Goal: Transaction & Acquisition: Purchase product/service

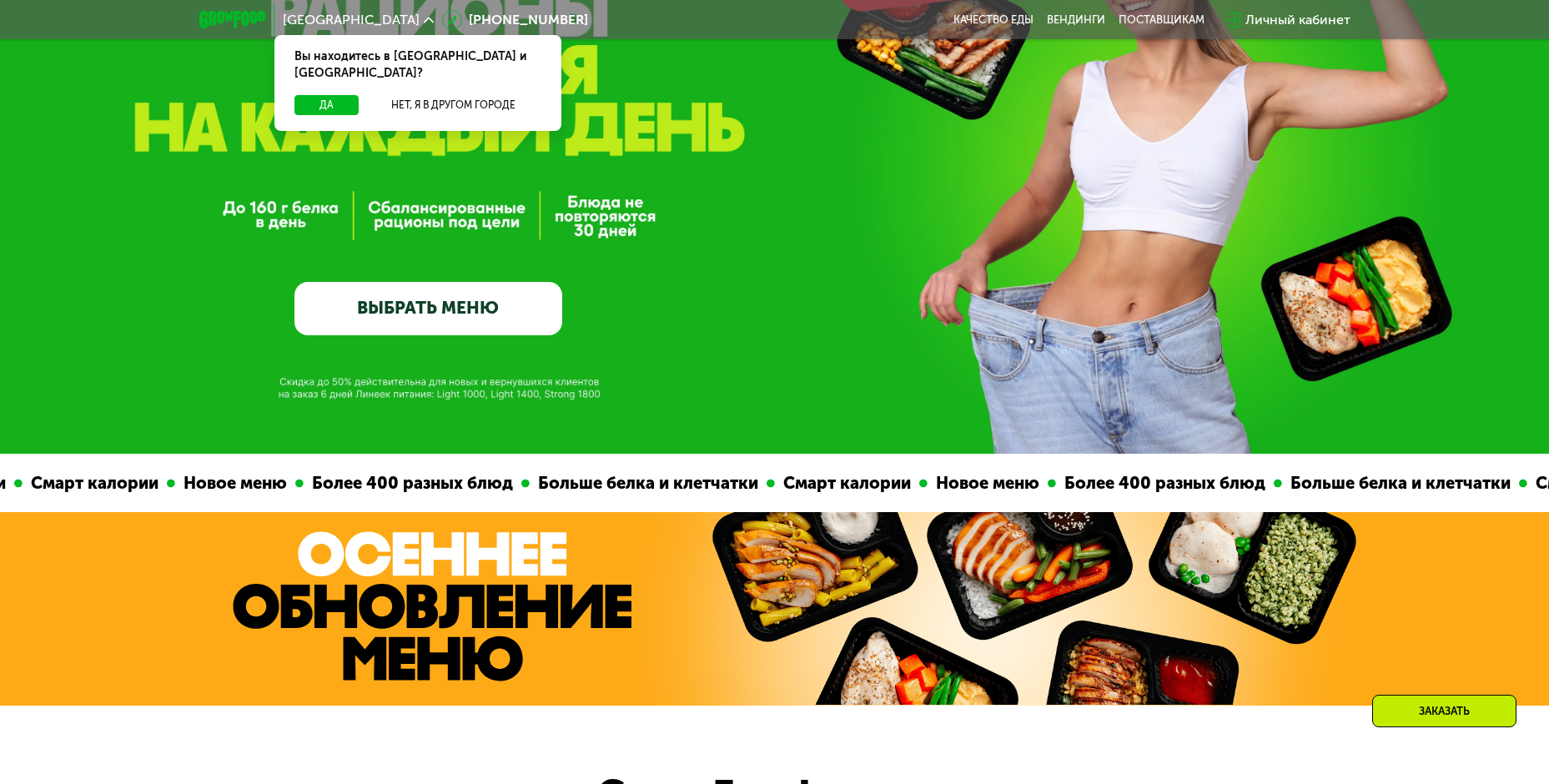
scroll to position [584, 0]
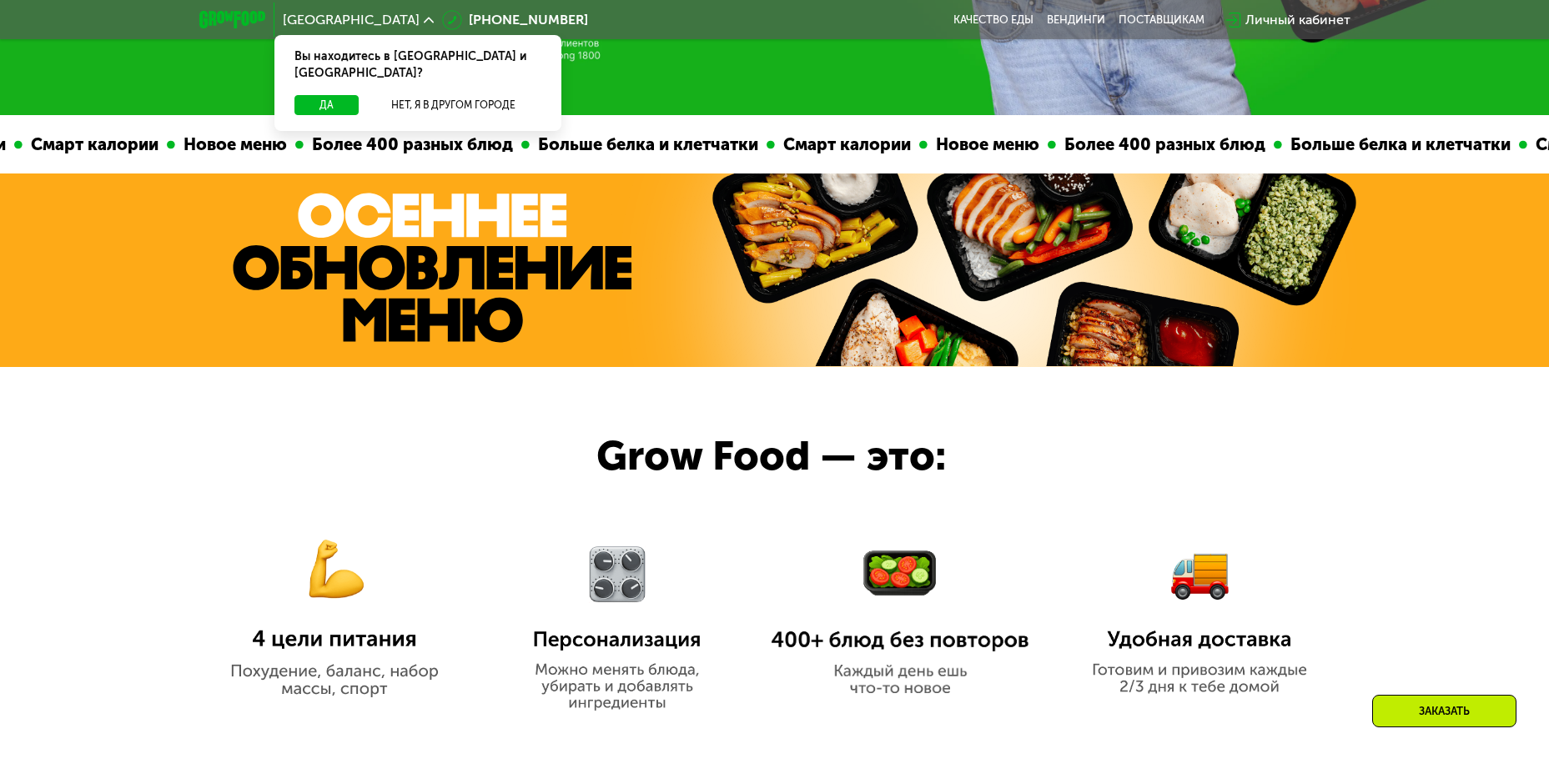
click at [333, 686] on img at bounding box center [334, 604] width 258 height 187
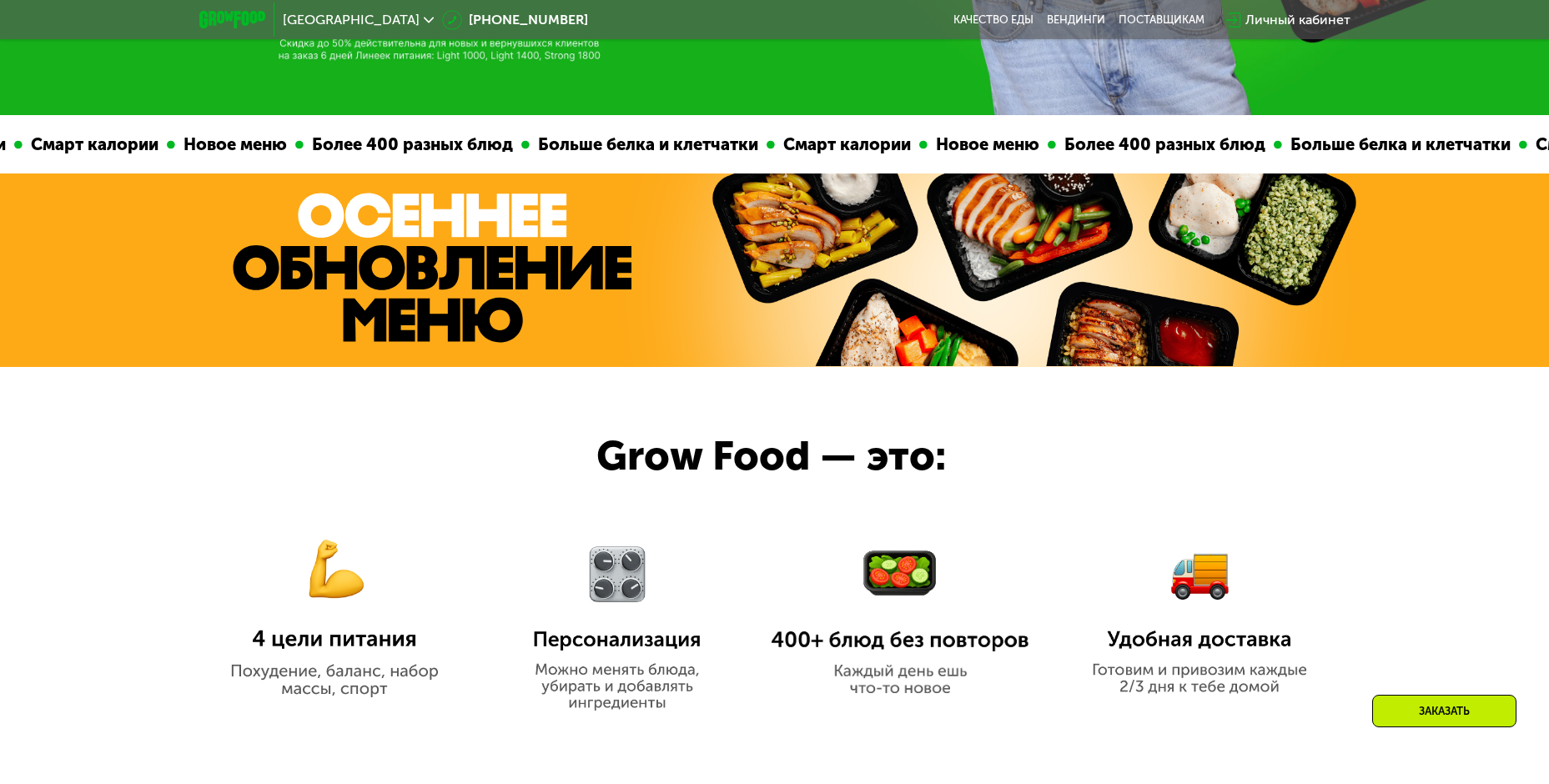
click at [350, 614] on img at bounding box center [334, 604] width 258 height 187
click at [337, 590] on img at bounding box center [334, 604] width 258 height 187
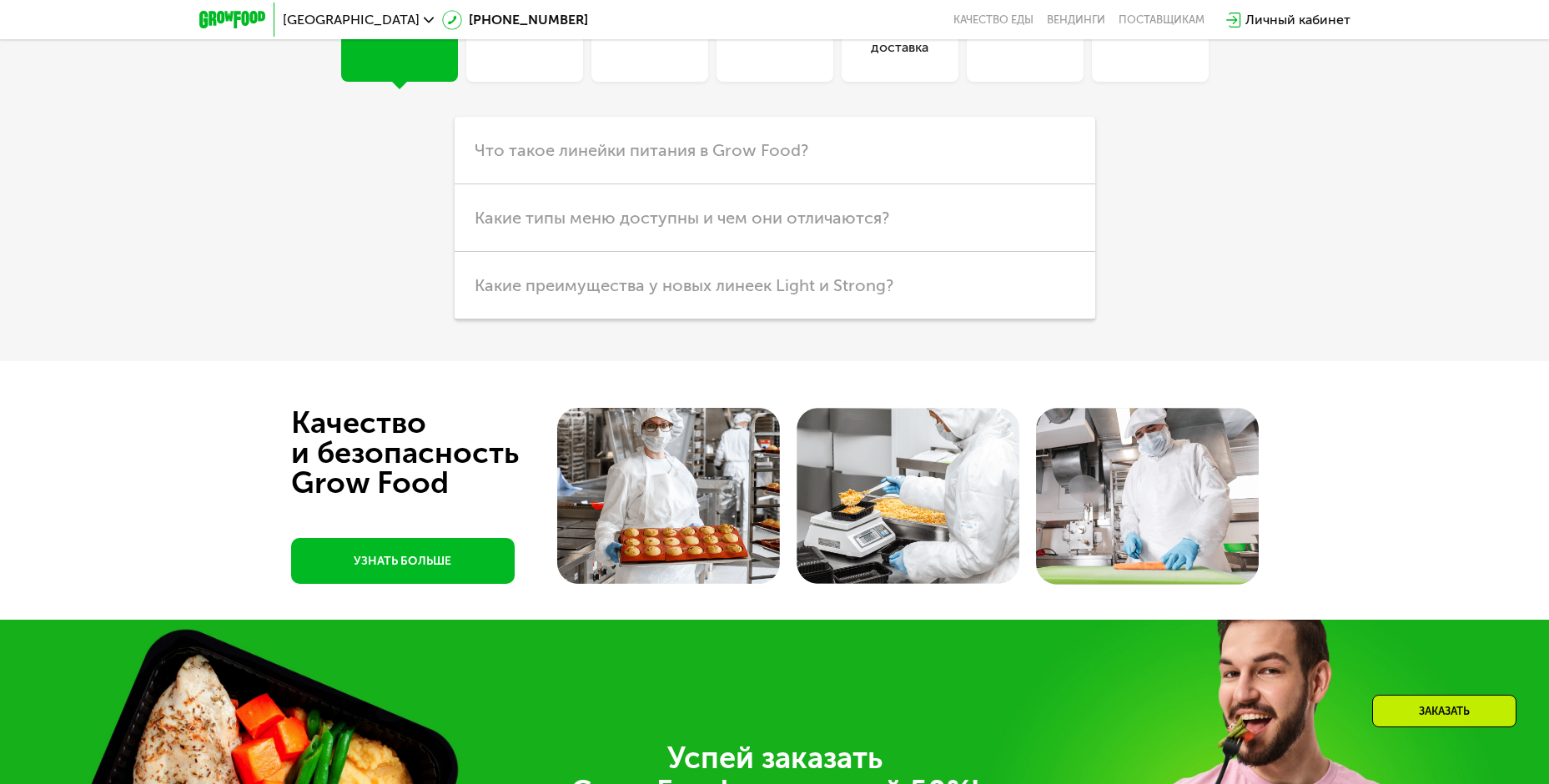
scroll to position [4588, 0]
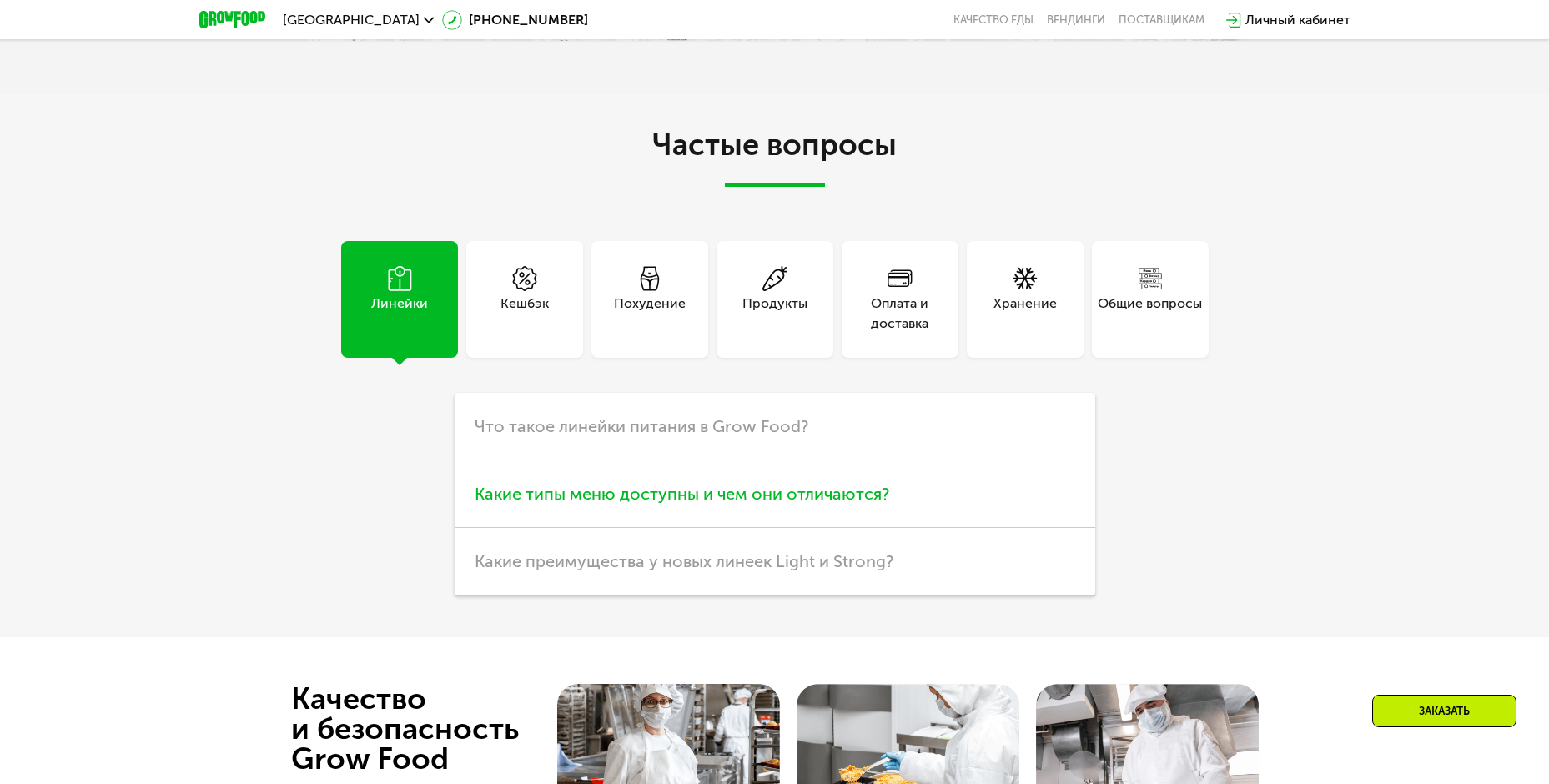
click at [811, 504] on span "Какие типы меню доступны и чем они отличаются?" at bounding box center [682, 493] width 415 height 20
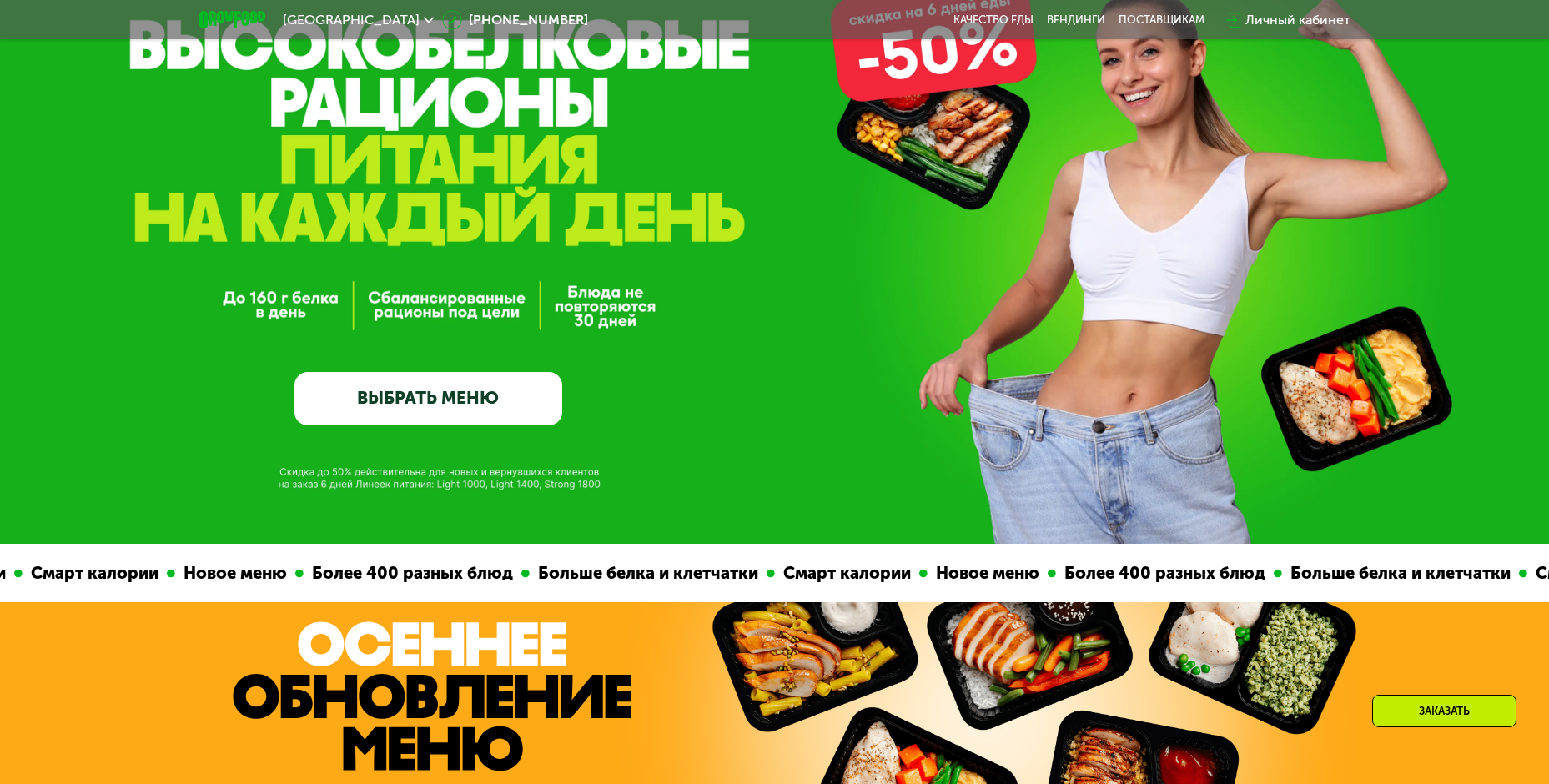
scroll to position [0, 0]
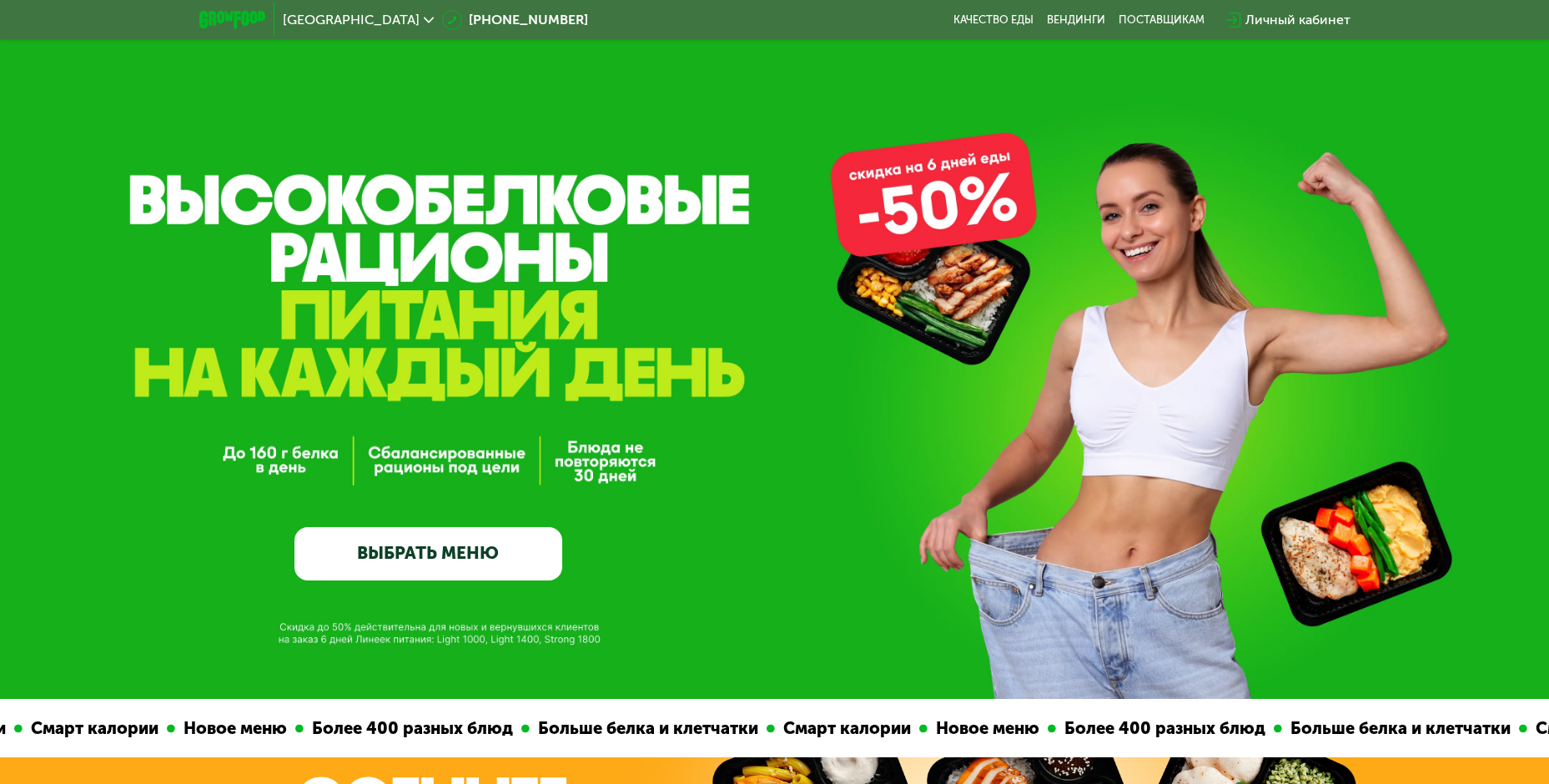
click at [489, 565] on link "ВЫБРАТЬ МЕНЮ" at bounding box center [428, 554] width 268 height 54
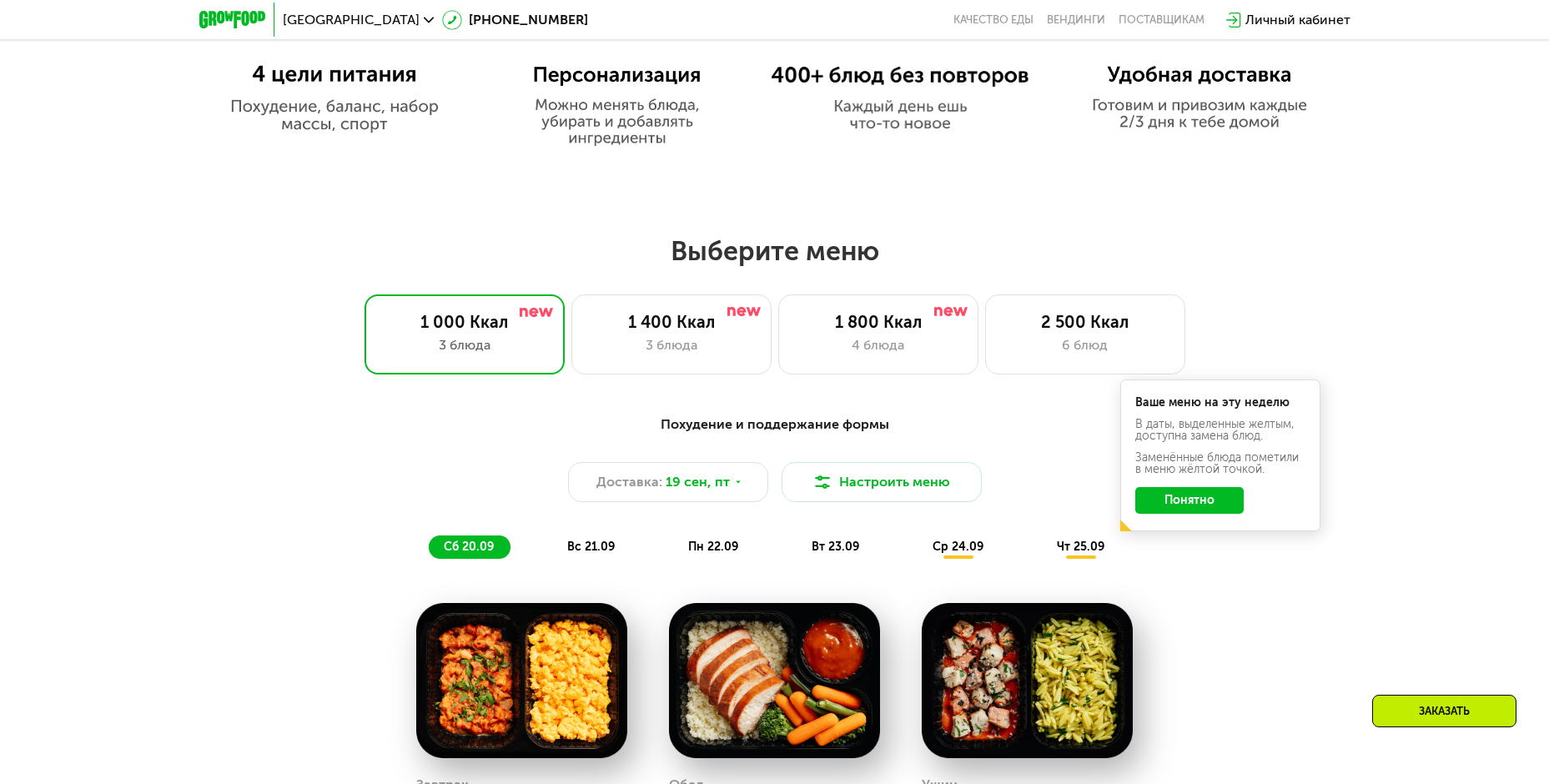
scroll to position [1350, 0]
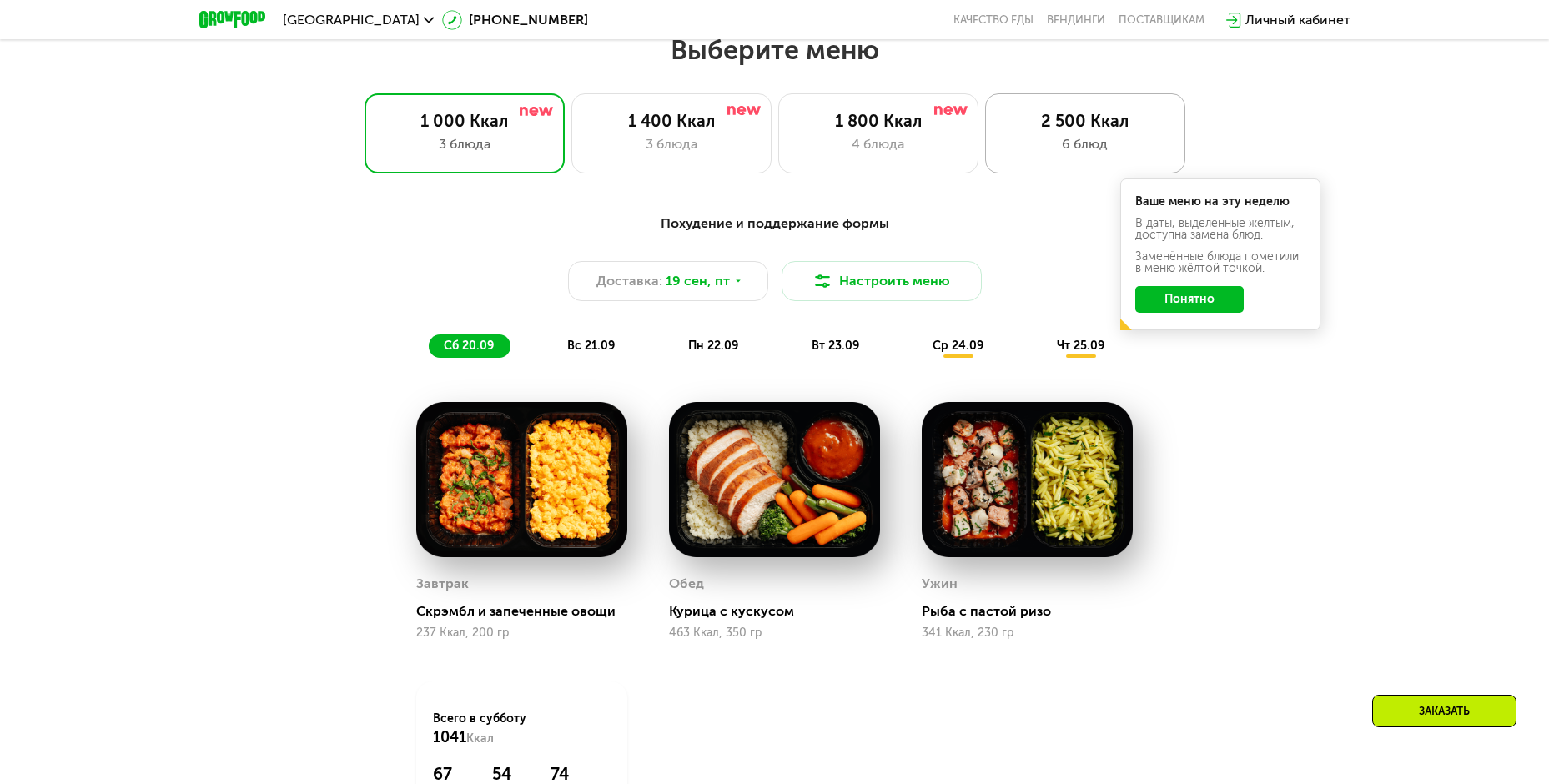
click at [1097, 155] on div "6 блюд" at bounding box center [1086, 144] width 165 height 20
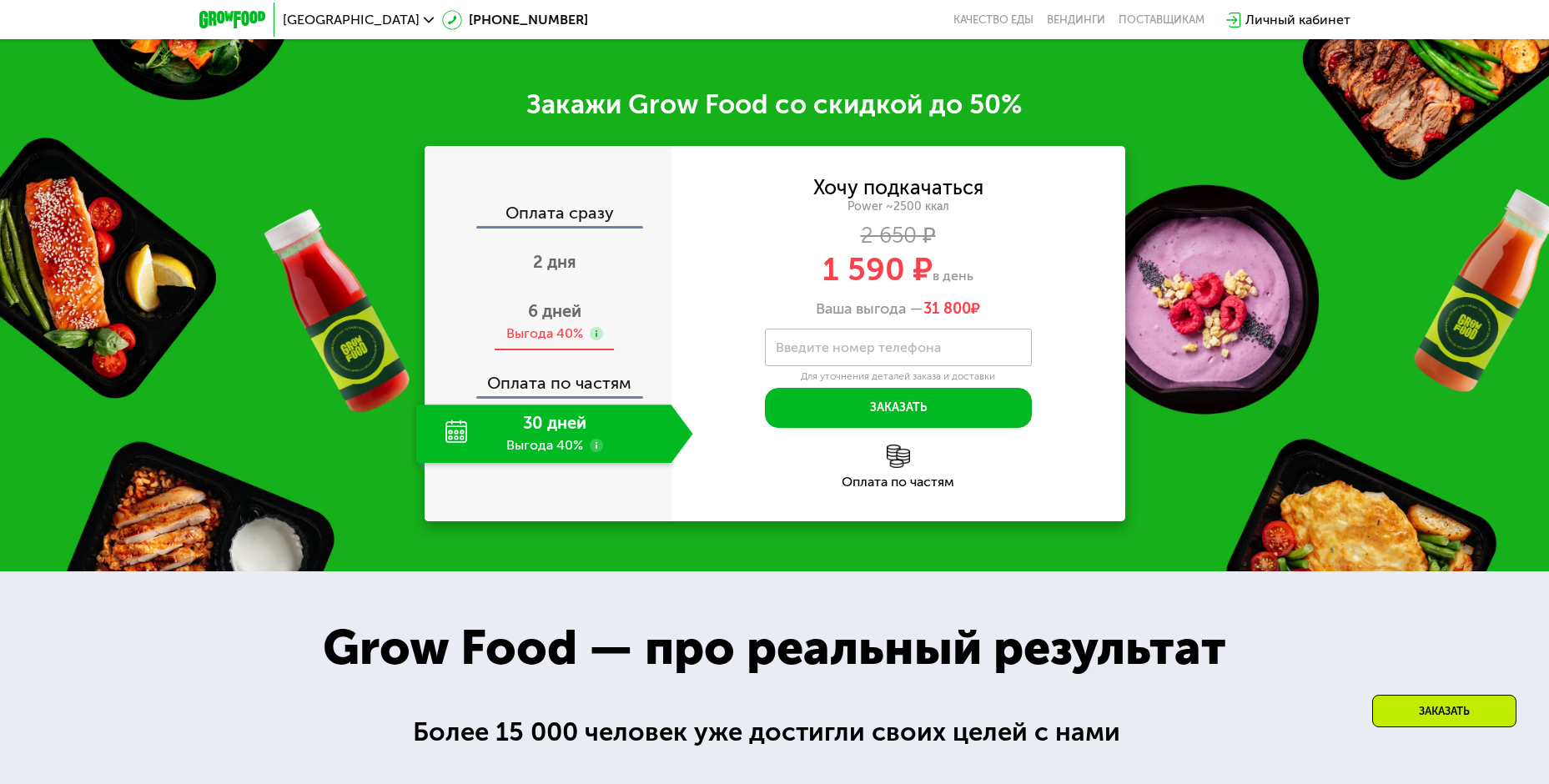
scroll to position [2350, 0]
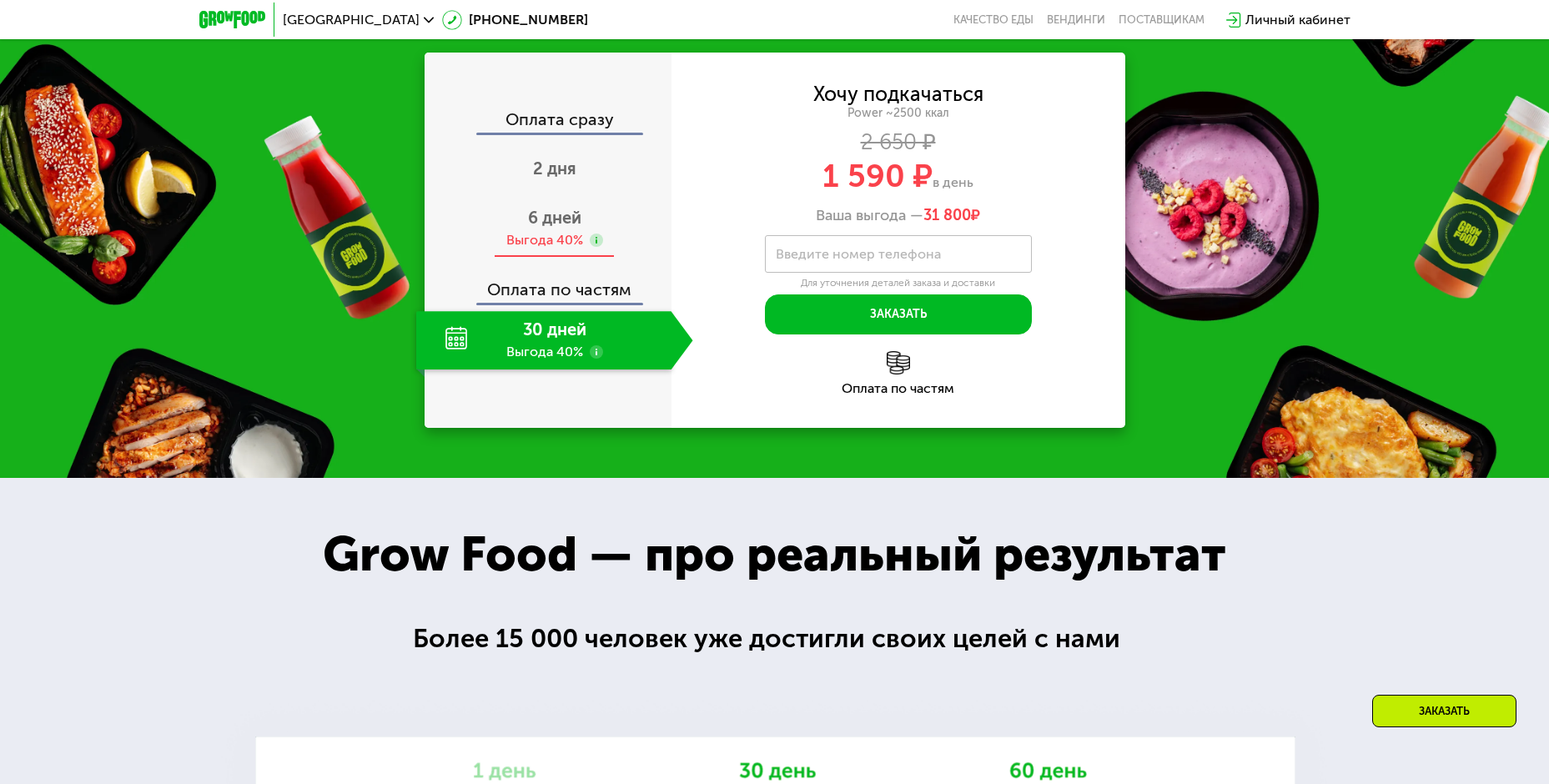
click at [551, 228] on span "6 дней" at bounding box center [555, 217] width 54 height 20
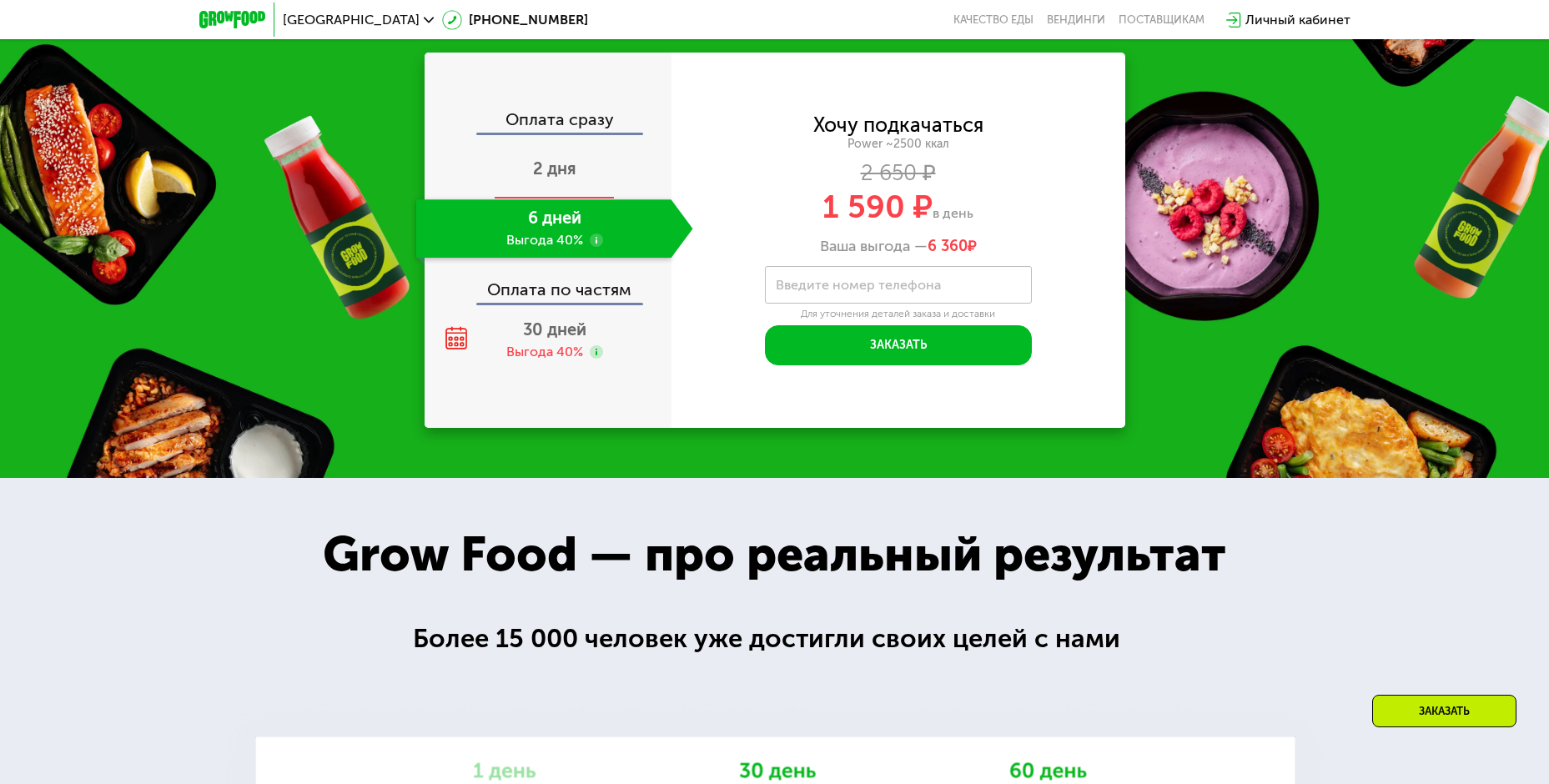
click at [537, 178] on span "2 дня" at bounding box center [554, 168] width 43 height 20
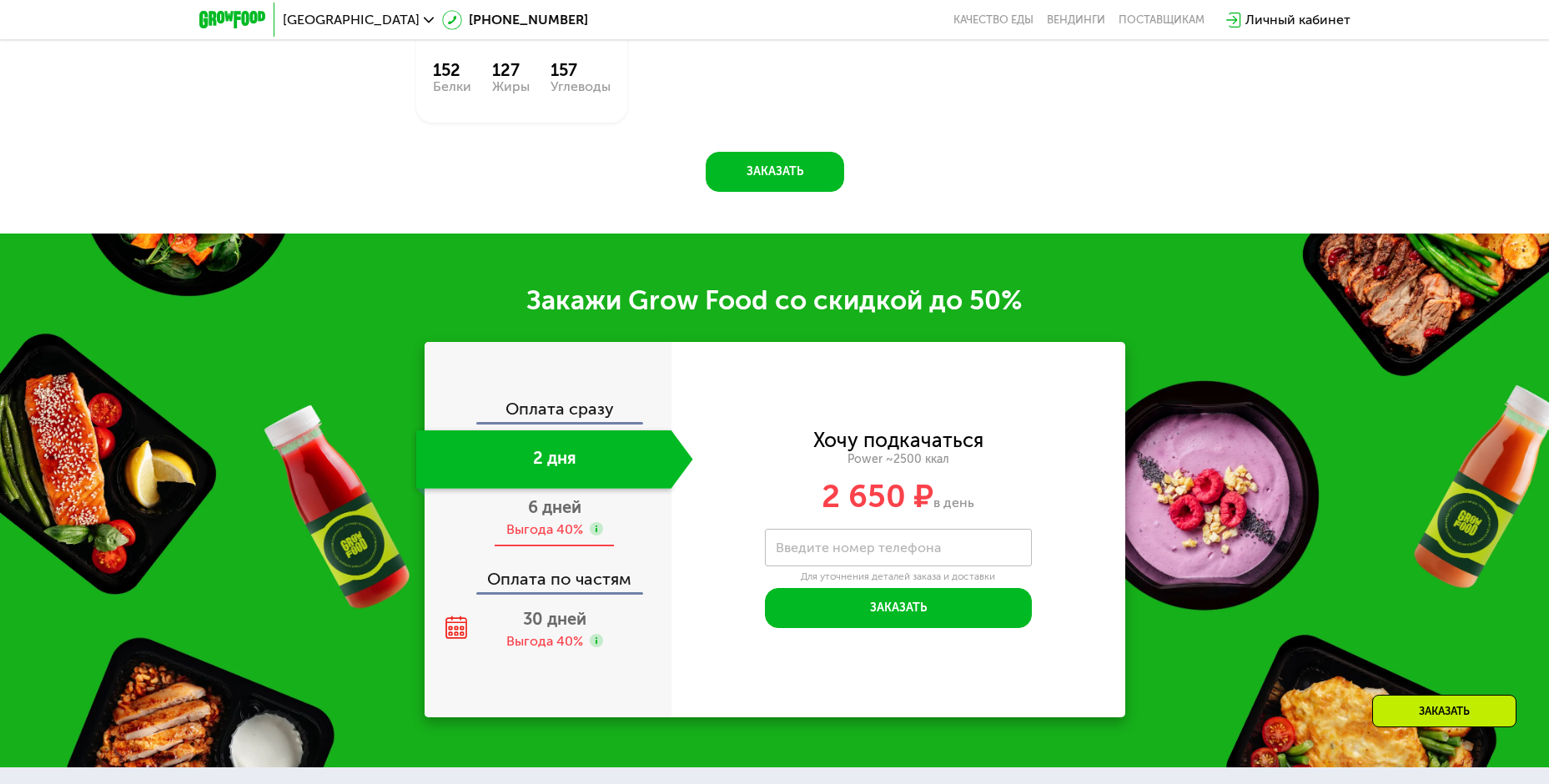
click at [547, 517] on span "6 дней" at bounding box center [555, 507] width 54 height 20
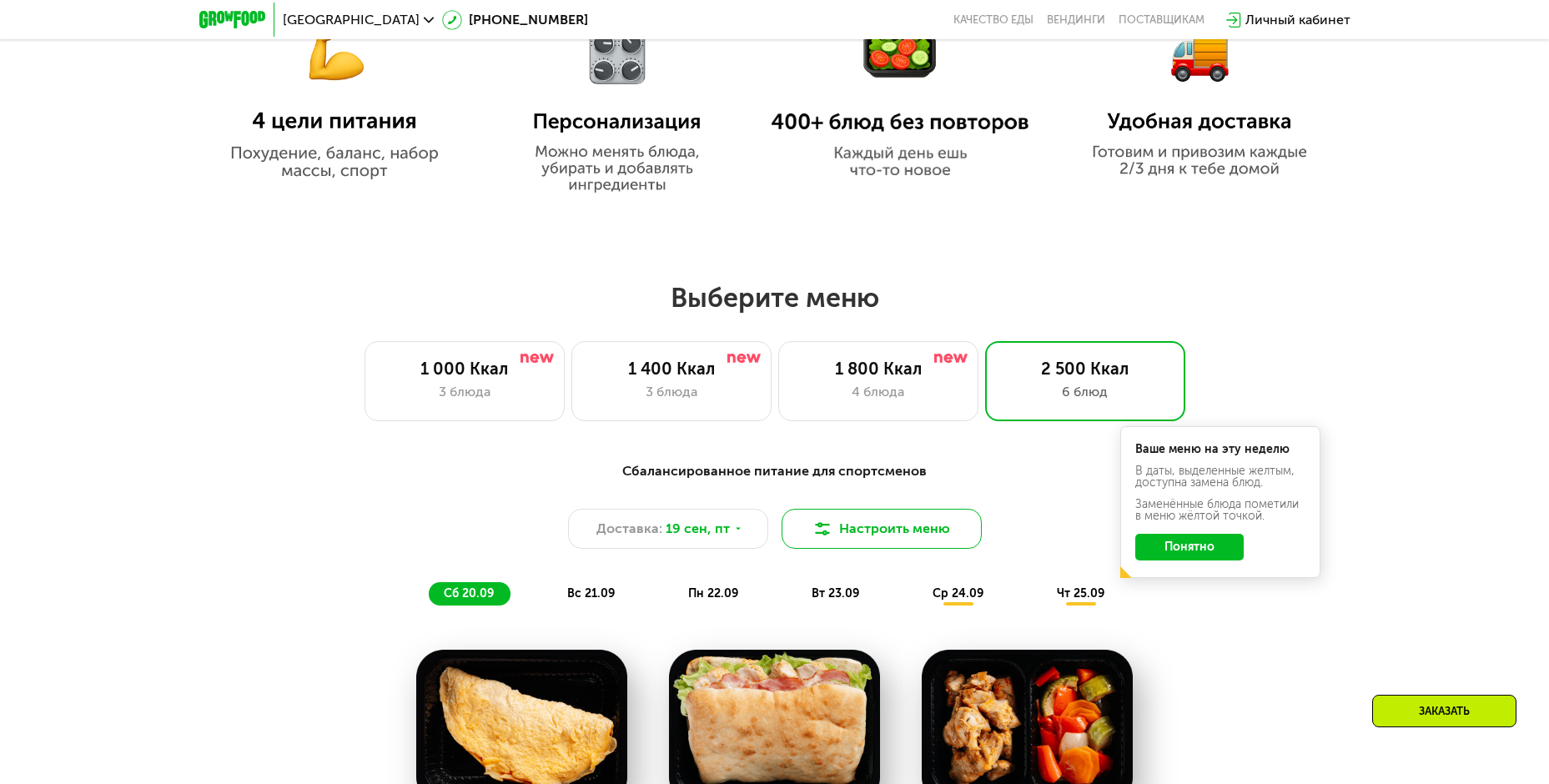
scroll to position [1100, 0]
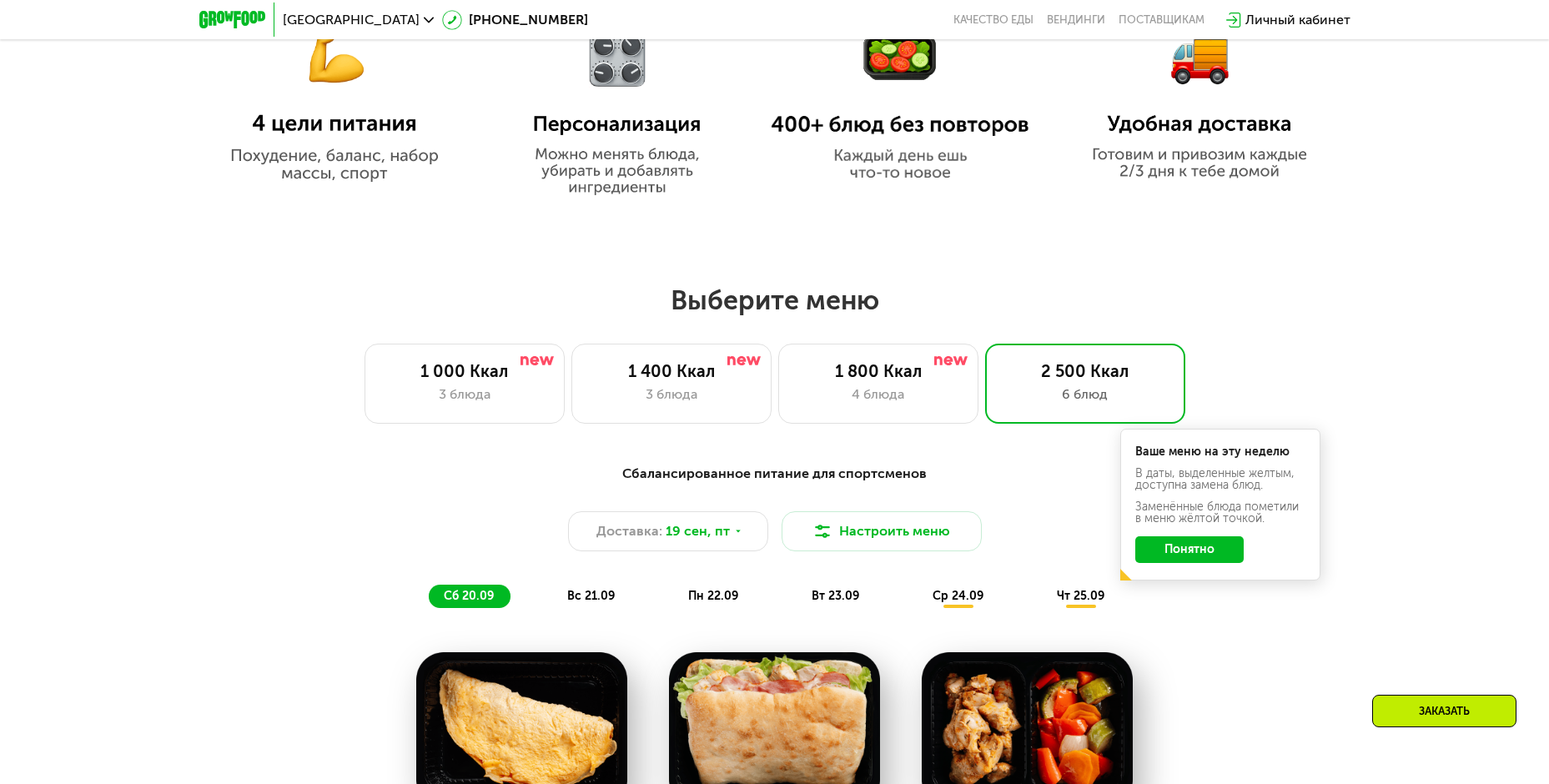
click at [846, 387] on div "1 800 Ккал 4 блюда" at bounding box center [878, 383] width 200 height 80
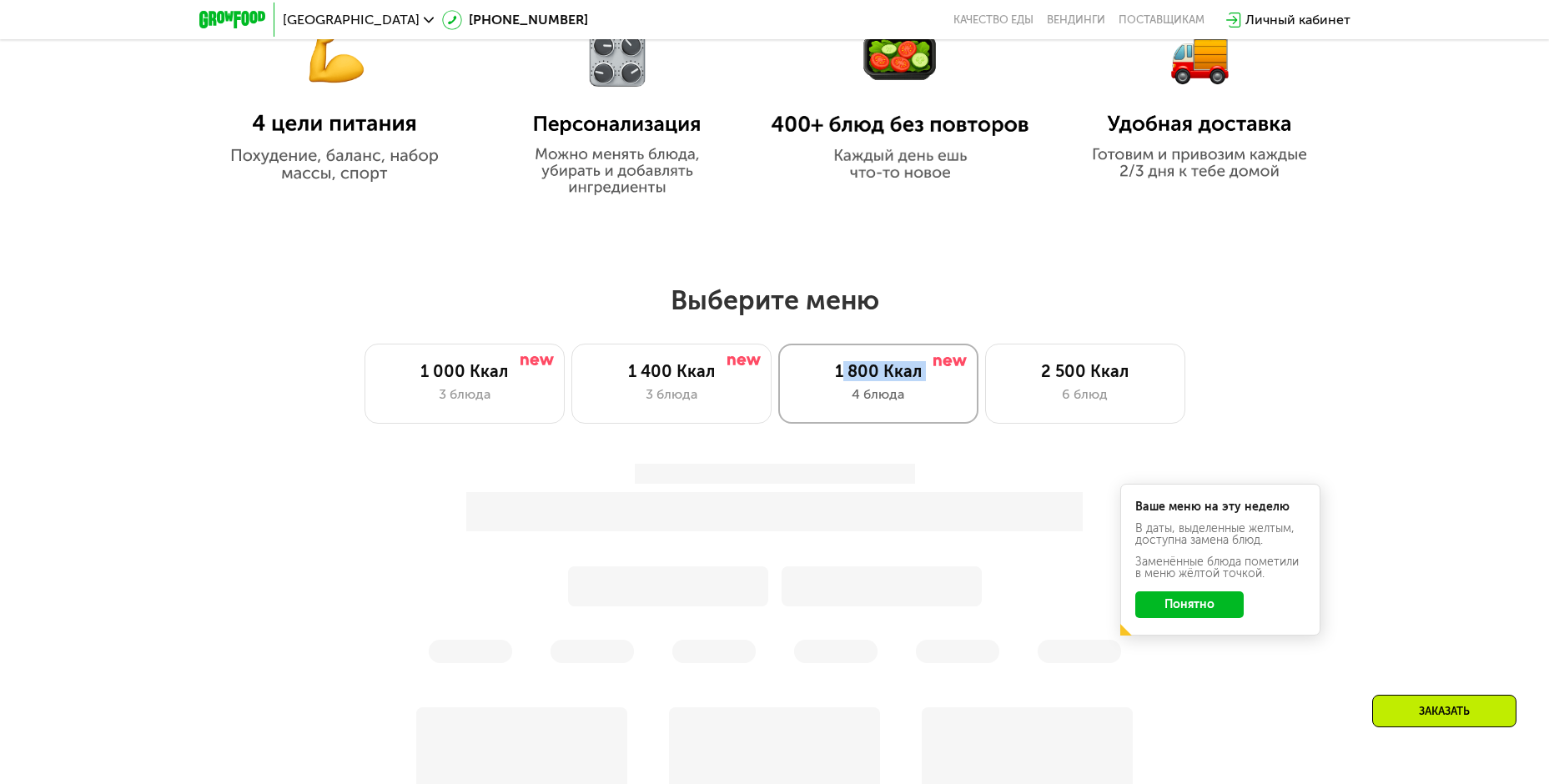
click at [939, 376] on div "1 800 Ккал" at bounding box center [878, 371] width 165 height 20
click at [927, 357] on div "1 800 Ккал 4 блюда" at bounding box center [878, 383] width 200 height 80
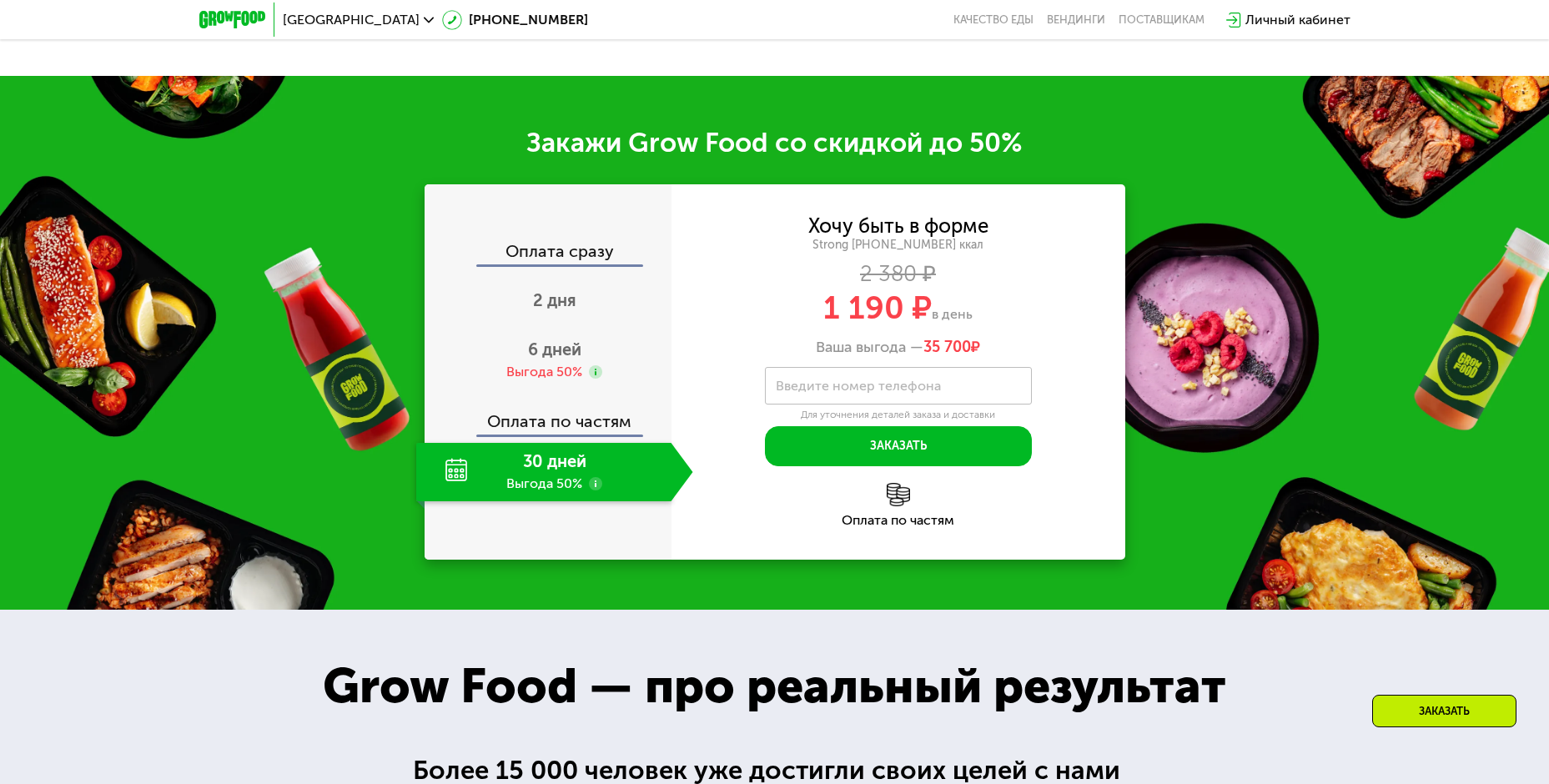
scroll to position [2184, 0]
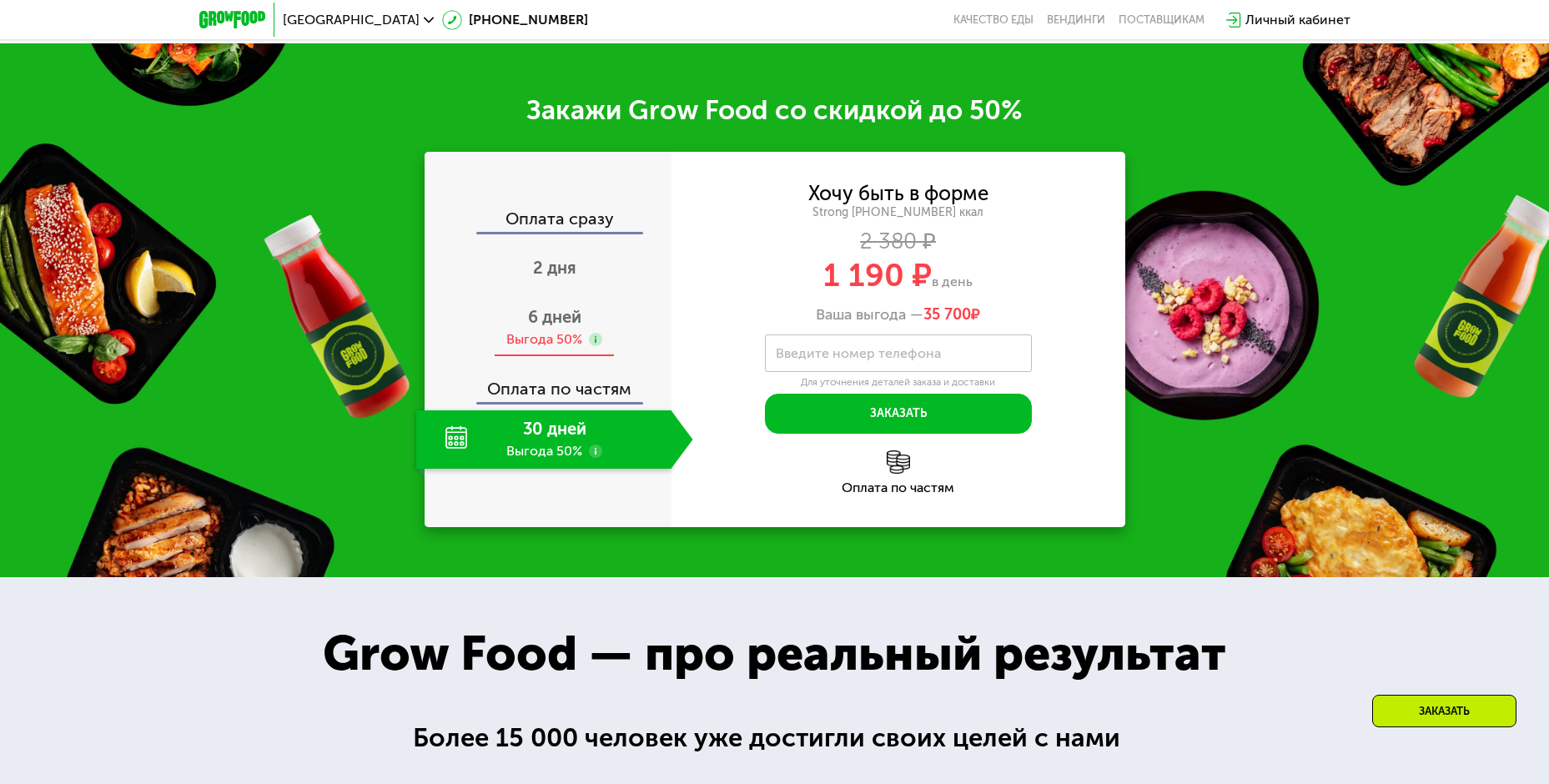
click at [553, 349] on div "Выгода 50%" at bounding box center [544, 339] width 76 height 18
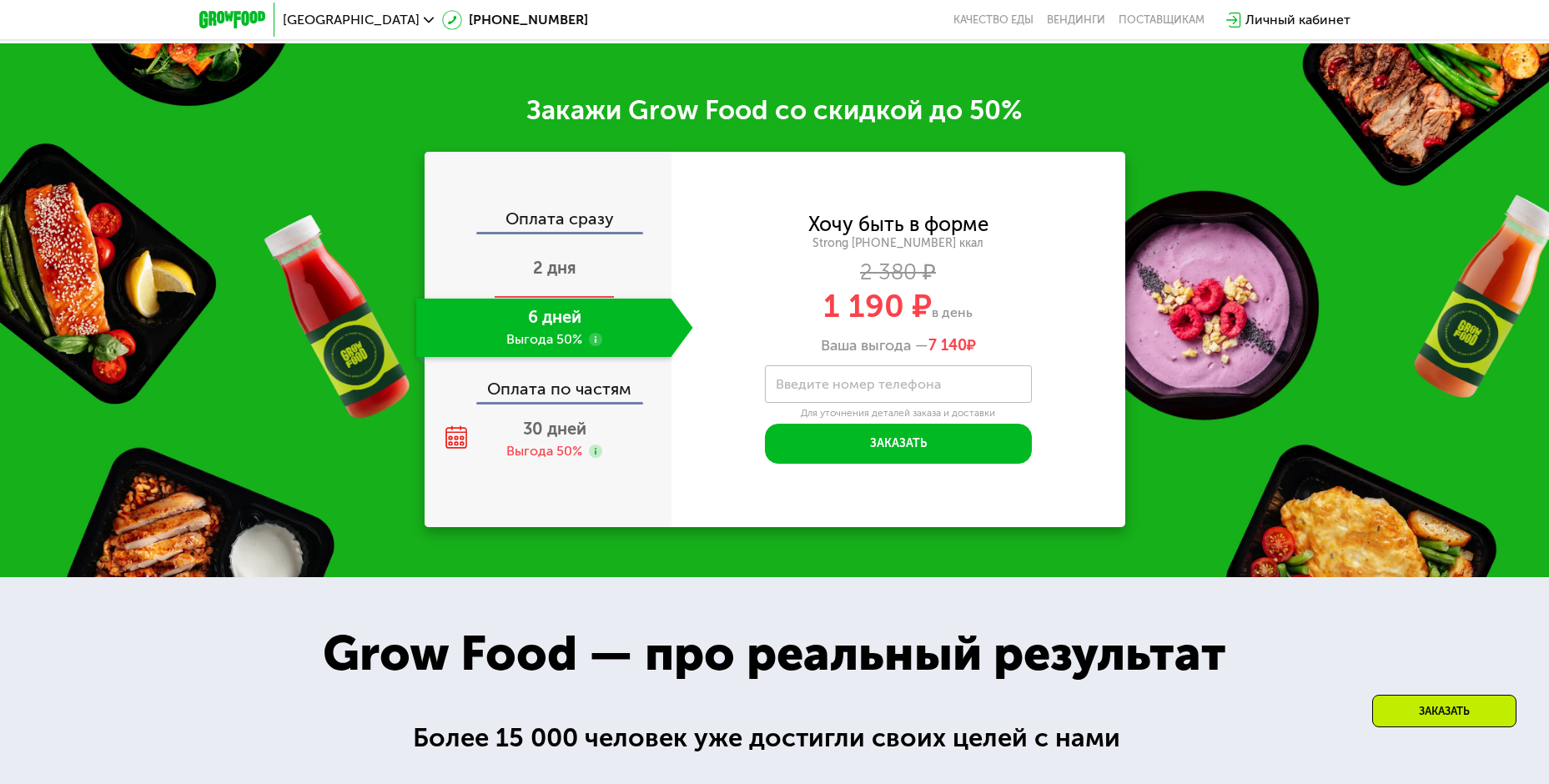
click at [547, 278] on span "2 дня" at bounding box center [554, 267] width 43 height 20
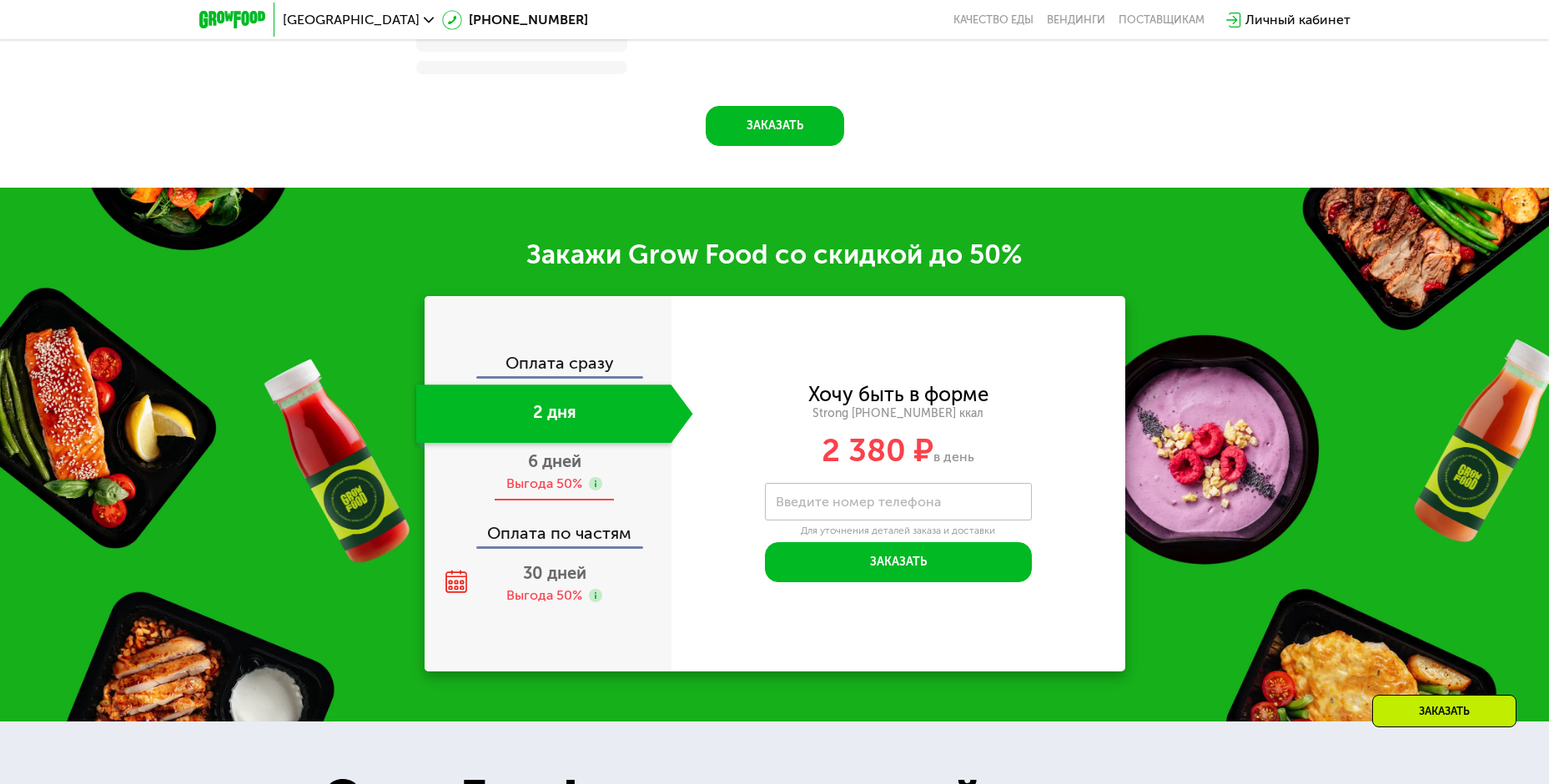
click at [554, 481] on div "Выгода 50%" at bounding box center [544, 483] width 76 height 18
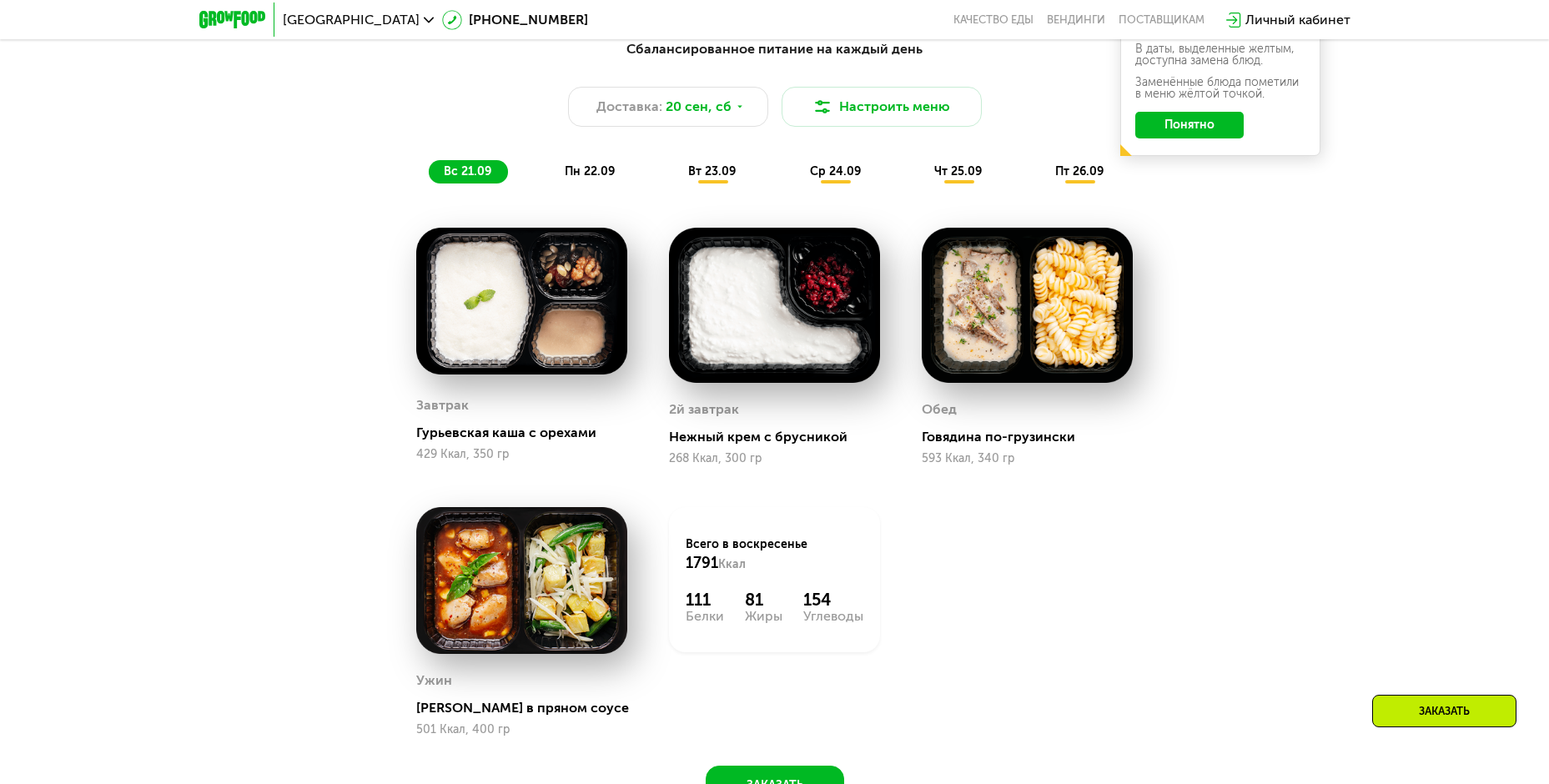
scroll to position [1516, 0]
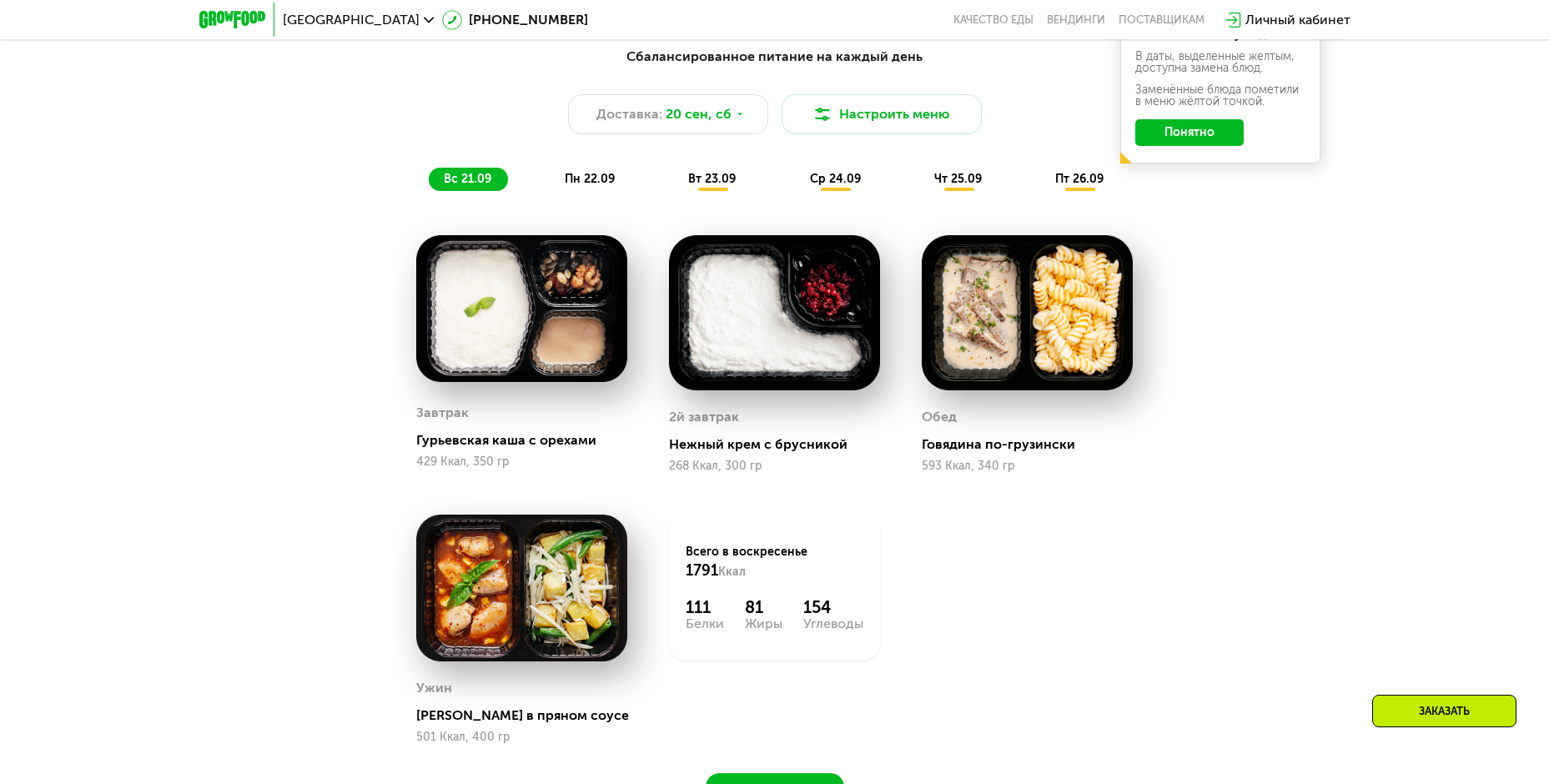
click at [587, 178] on span "пн 22.09" at bounding box center [590, 179] width 50 height 14
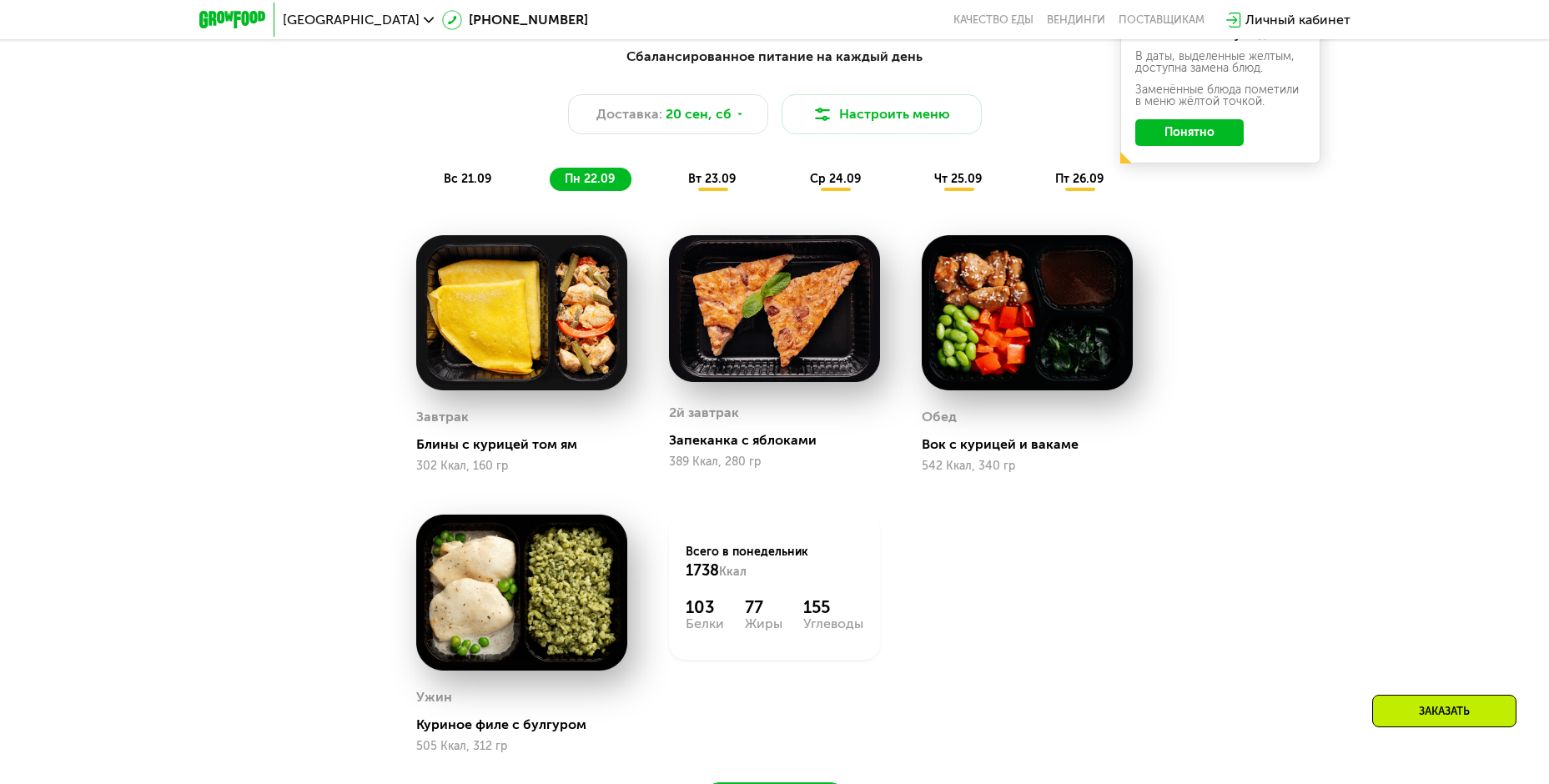
click at [729, 183] on span "вт 23.09" at bounding box center [712, 179] width 47 height 14
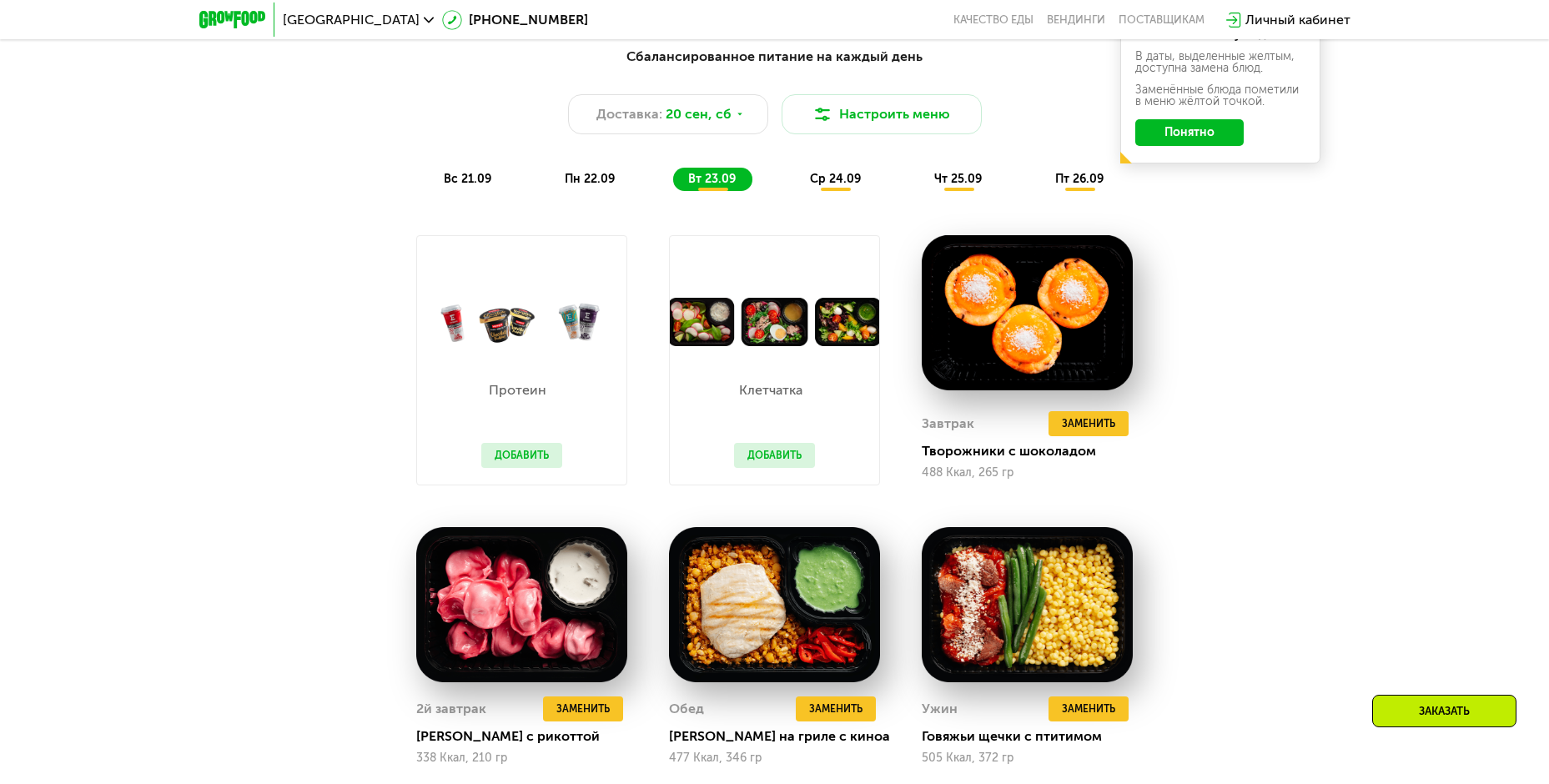
click at [874, 186] on div "ср 24.09" at bounding box center [836, 179] width 83 height 24
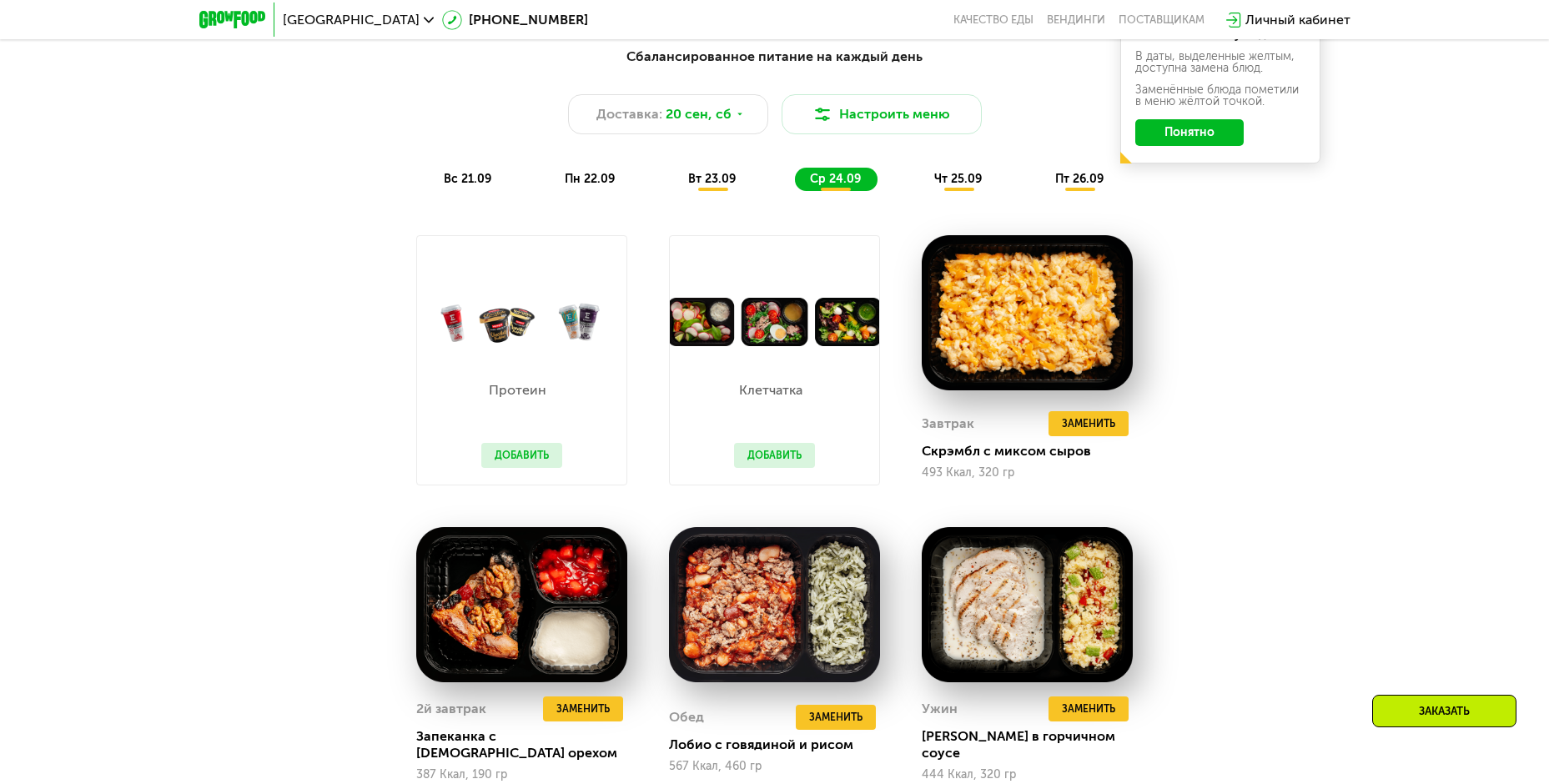
click at [959, 185] on span "чт 25.09" at bounding box center [958, 179] width 47 height 14
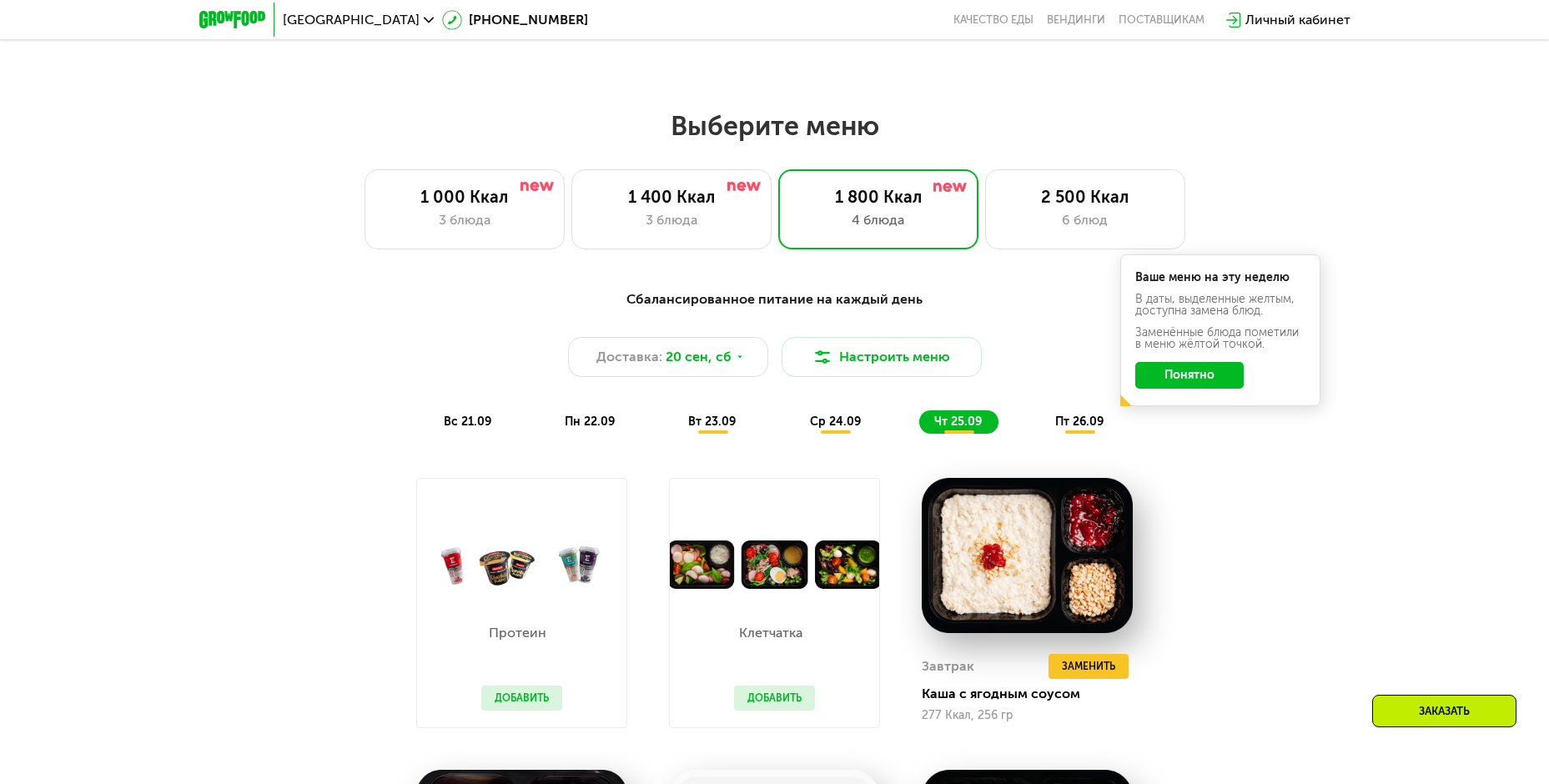
scroll to position [933, 0]
